Goal: Information Seeking & Learning: Find specific fact

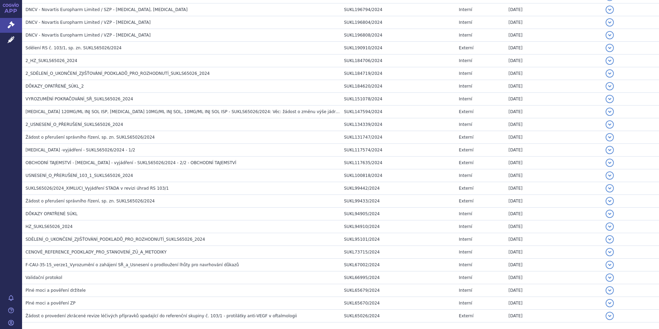
scroll to position [195, 0]
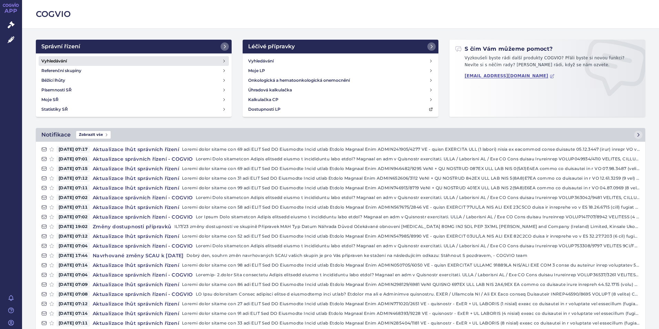
click at [69, 63] on link "Vyhledávání" at bounding box center [134, 61] width 190 height 10
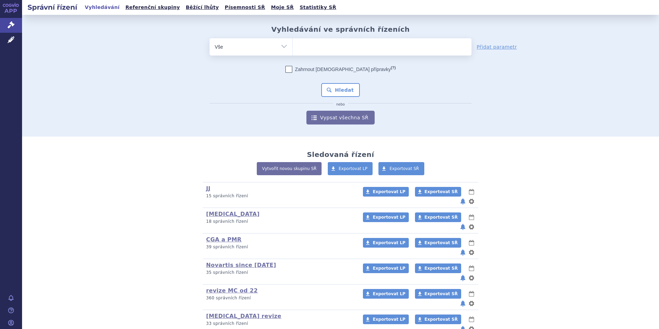
click at [356, 46] on ul at bounding box center [382, 45] width 179 height 14
click at [293, 46] on select at bounding box center [292, 46] width 0 height 17
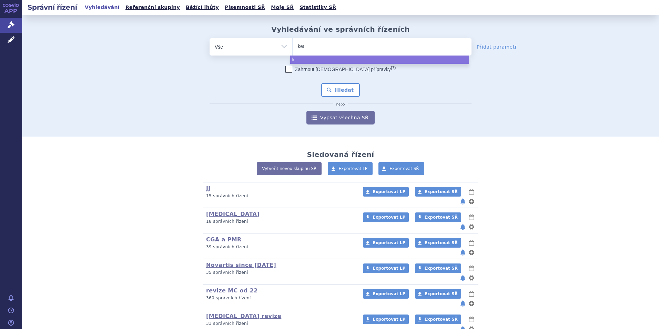
type input "kesi"
type input "kesim"
type input "kesimta"
type input "kesimt"
type input "kesim"
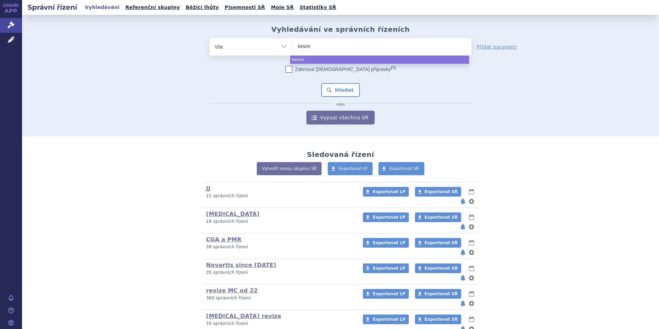
type input "kesimp"
type input "kesimpta"
select select "kesimpta"
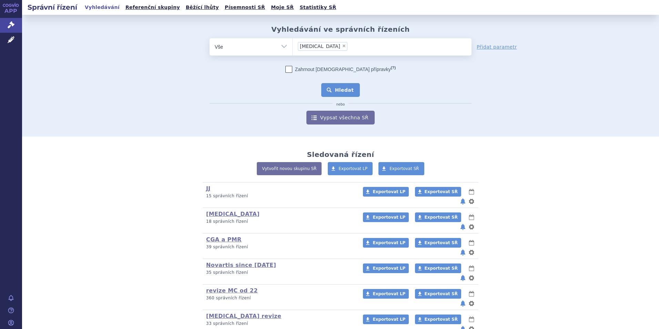
click at [354, 84] on button "Hledat" at bounding box center [340, 90] width 39 height 14
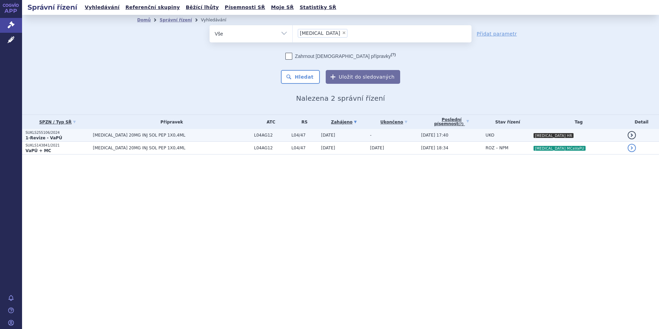
click at [383, 135] on td "-" at bounding box center [392, 135] width 51 height 13
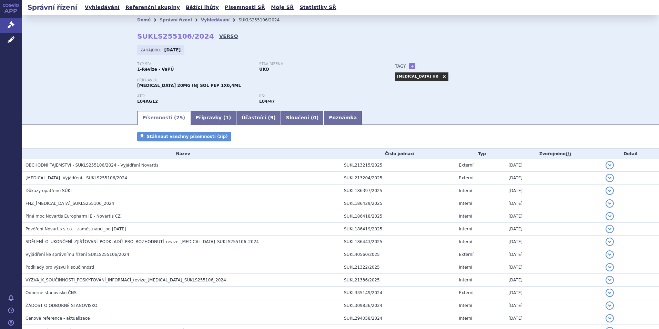
click at [219, 39] on link "VERSO" at bounding box center [228, 36] width 19 height 7
click at [201, 17] on li "Vyhledávání" at bounding box center [220, 20] width 38 height 10
click at [201, 20] on link "Vyhledávání" at bounding box center [215, 20] width 29 height 5
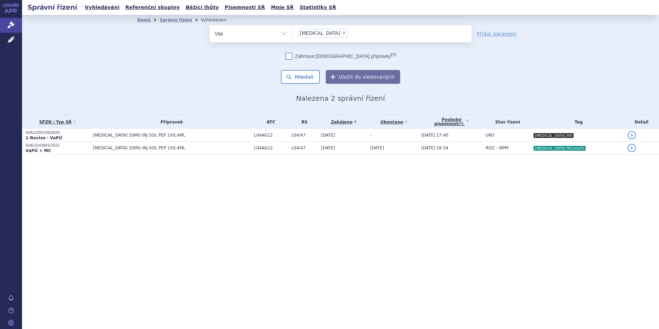
click at [342, 32] on span "×" at bounding box center [344, 33] width 4 height 4
click at [293, 32] on select "kesimpta" at bounding box center [292, 33] width 0 height 17
select select
type input "co"
type input "cose"
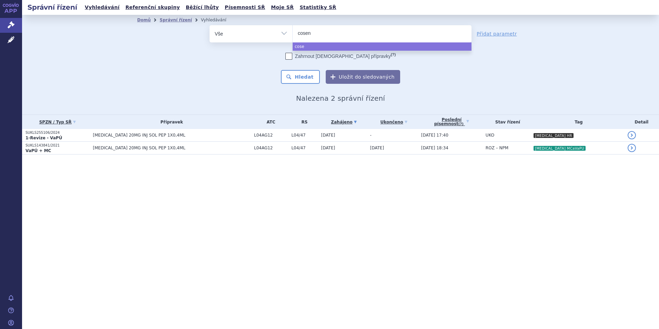
type input "cosent"
type input "cosentyx"
select select "cosentyx"
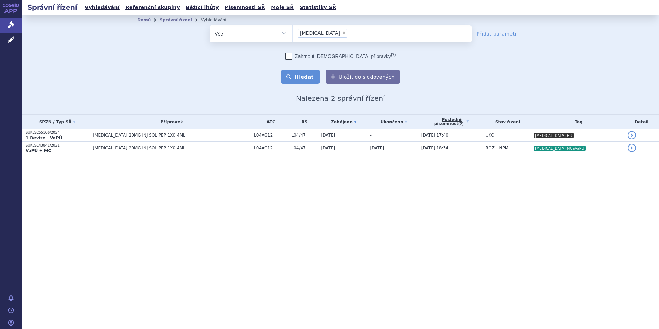
click at [297, 74] on button "Hledat" at bounding box center [300, 77] width 39 height 14
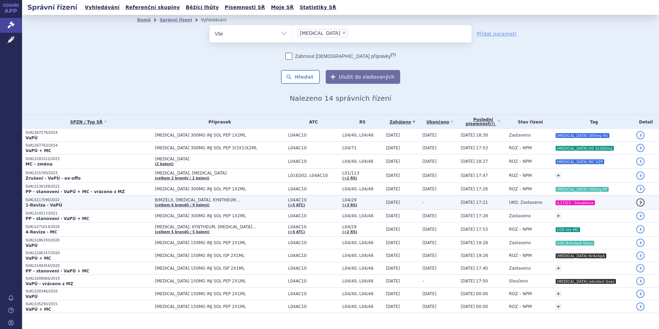
click at [217, 201] on span "BIMZELX, [MEDICAL_DATA], KYNTHEUM…" at bounding box center [220, 199] width 130 height 5
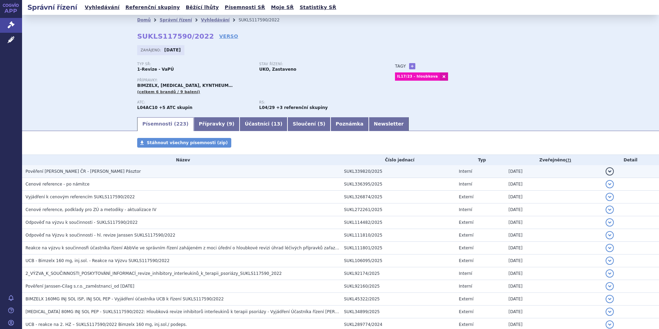
click at [136, 171] on h3 "Pověření [PERSON_NAME] ČR - [PERSON_NAME] Pásztor" at bounding box center [182, 171] width 315 height 7
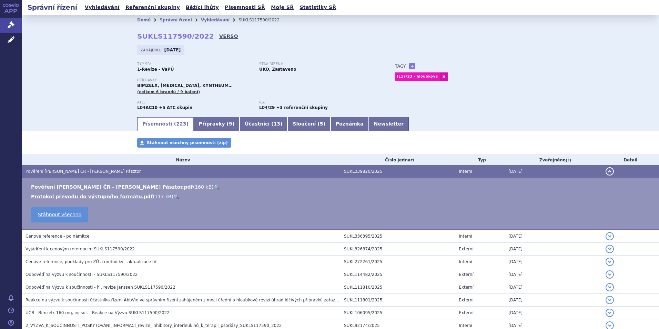
click at [219, 33] on link "VERSO" at bounding box center [228, 36] width 19 height 7
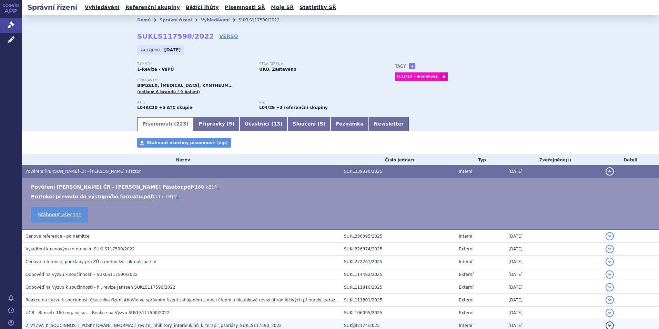
click at [349, 319] on td "SUKL92174/2025" at bounding box center [397, 325] width 115 height 13
